Goal: Connect with others: Participate in discussion

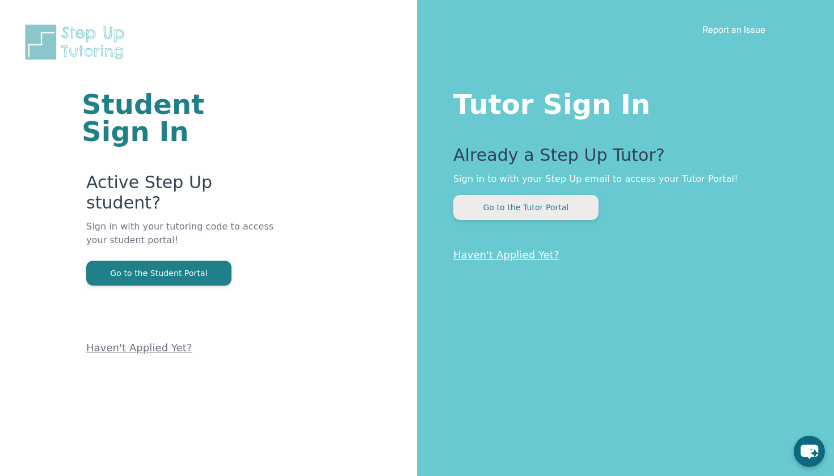
click at [498, 209] on button "Go to the Tutor Portal" at bounding box center [525, 207] width 145 height 25
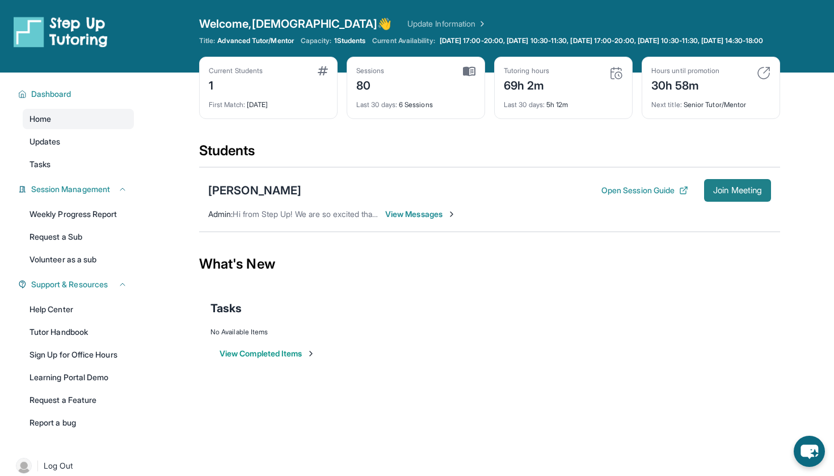
click at [735, 194] on span "Join Meeting" at bounding box center [737, 190] width 49 height 7
